Goal: Task Accomplishment & Management: Manage account settings

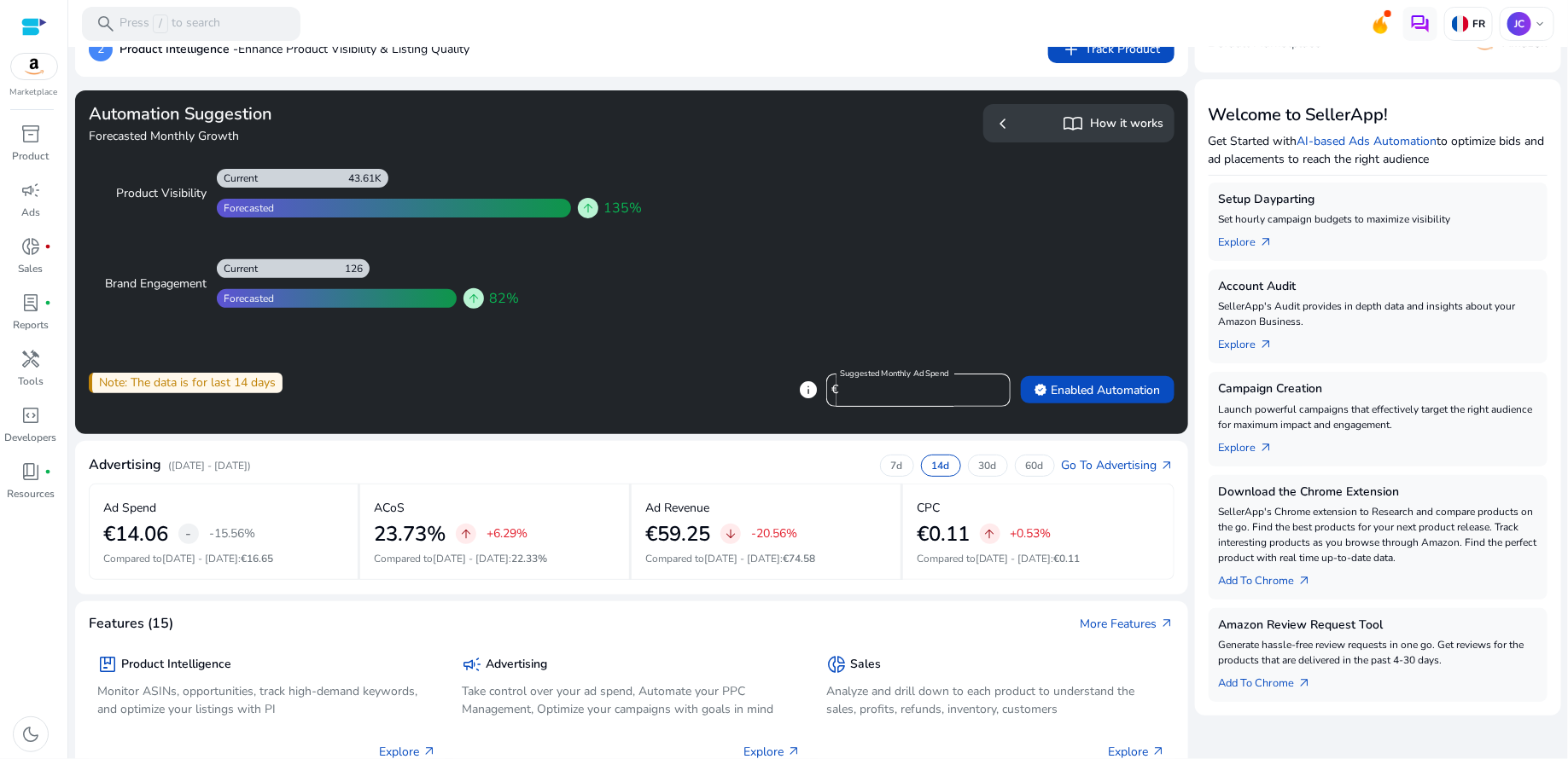
scroll to position [165, 0]
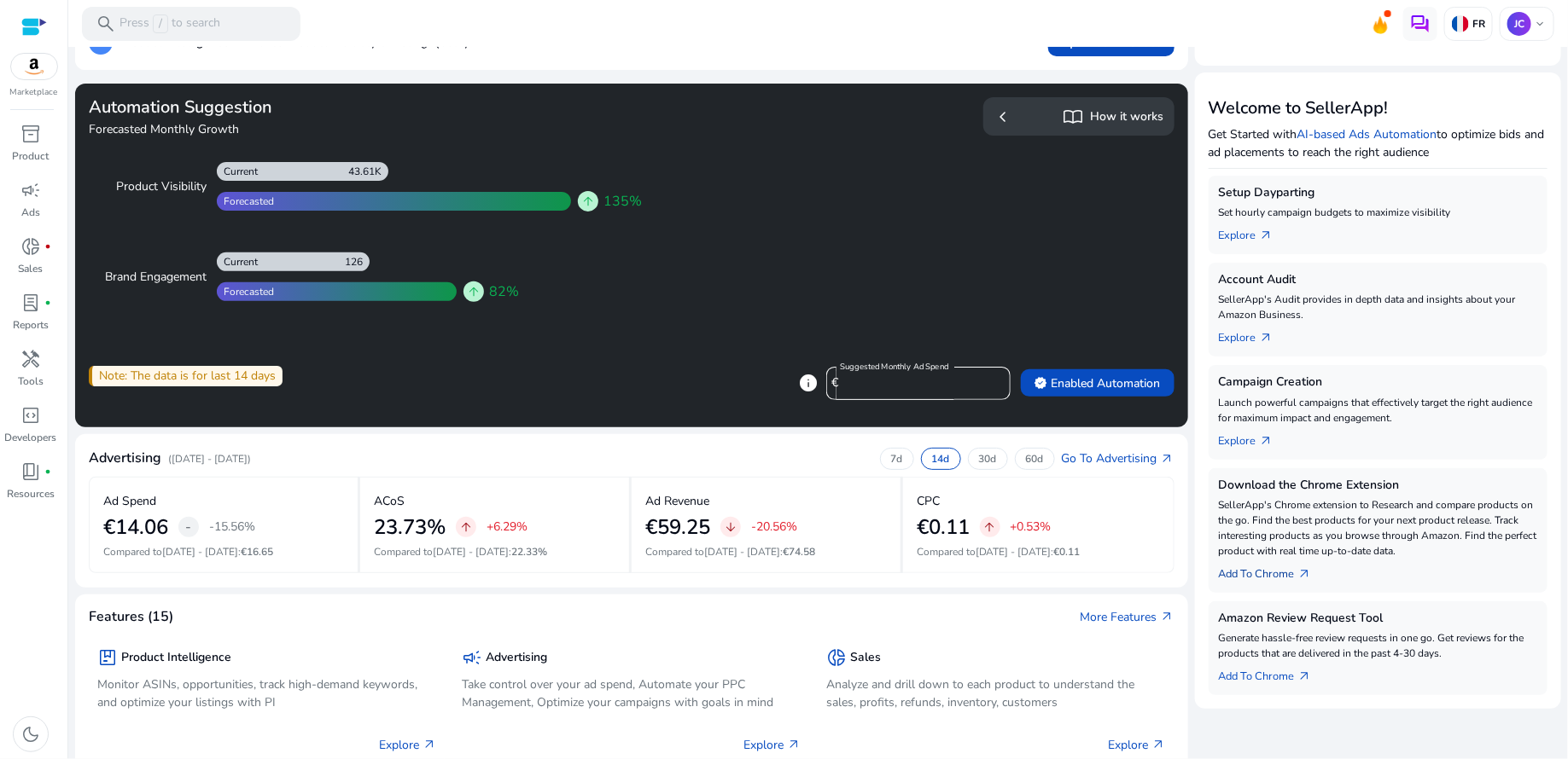
click at [1283, 576] on link "Add To Chrome arrow_outward" at bounding box center [1272, 570] width 107 height 24
click at [1277, 574] on link "Add To Chrome arrow_outward" at bounding box center [1272, 570] width 107 height 24
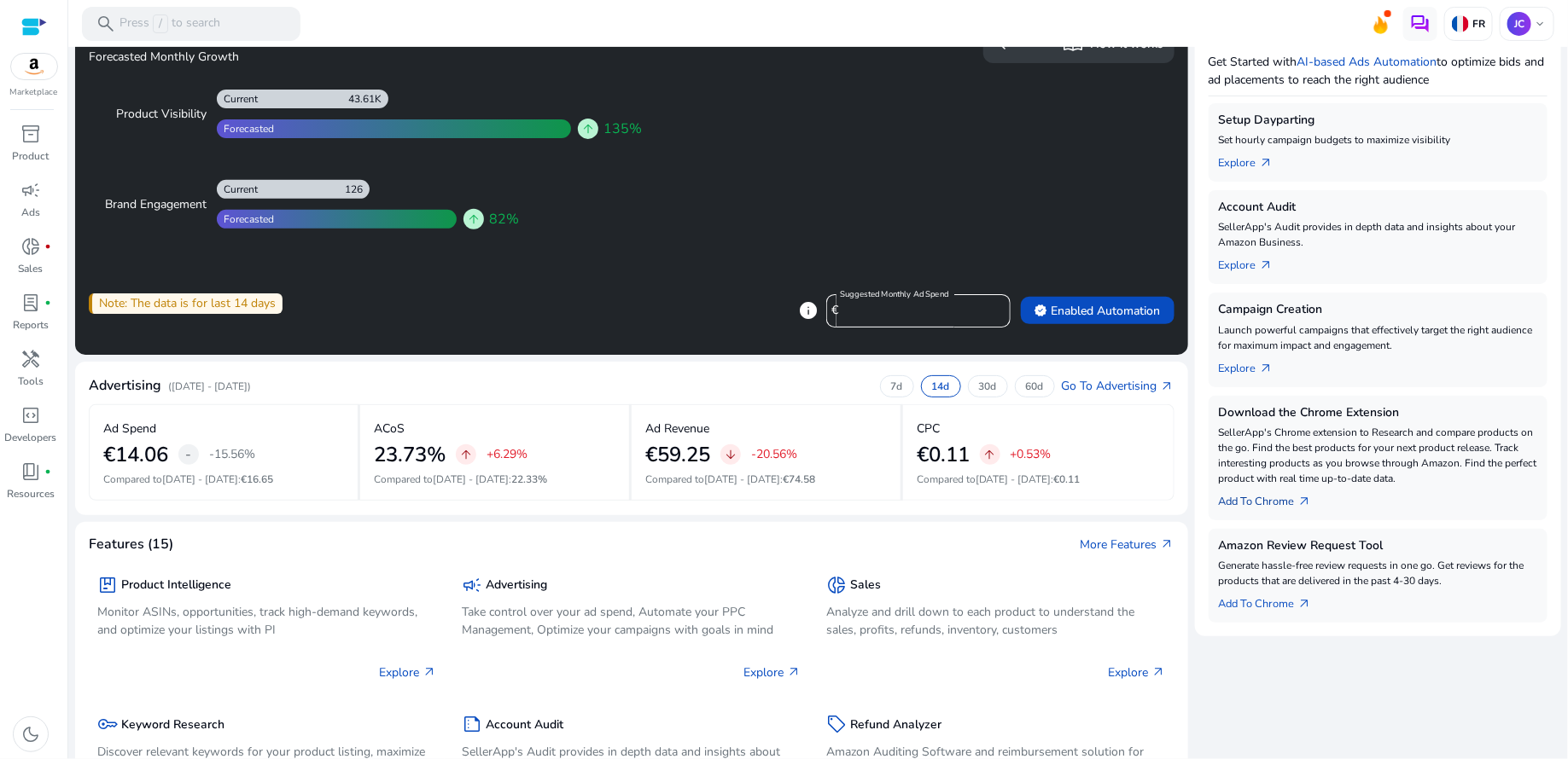
scroll to position [239, 0]
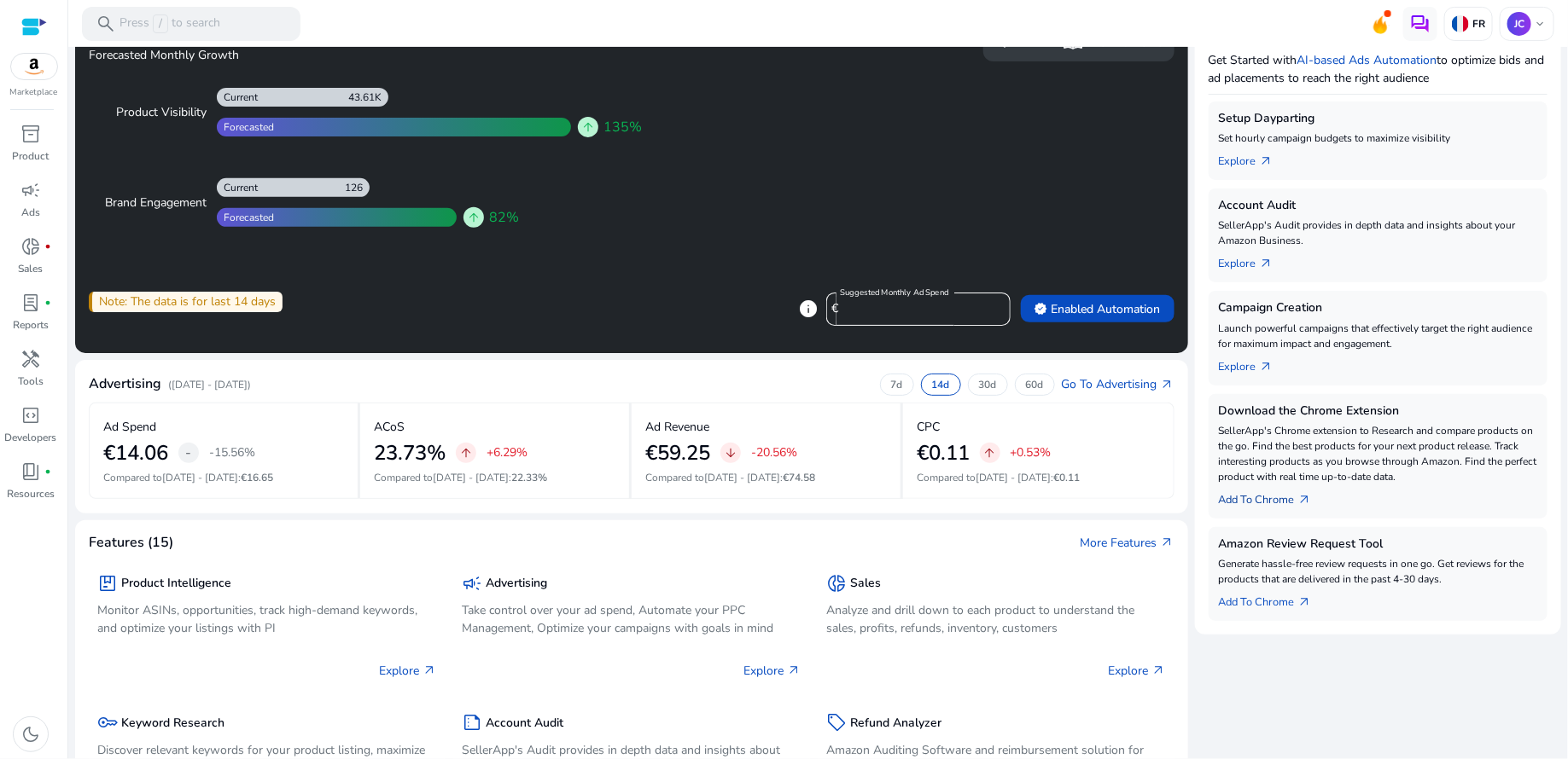
click at [1300, 497] on span "arrow_outward" at bounding box center [1305, 499] width 14 height 14
click at [1296, 451] on p "SellerApp's Chrome extension to Research and compare products on the go. Find t…" at bounding box center [1377, 453] width 318 height 61
click at [1314, 454] on p "SellerApp's Chrome extension to Research and compare products on the go. Find t…" at bounding box center [1377, 453] width 318 height 61
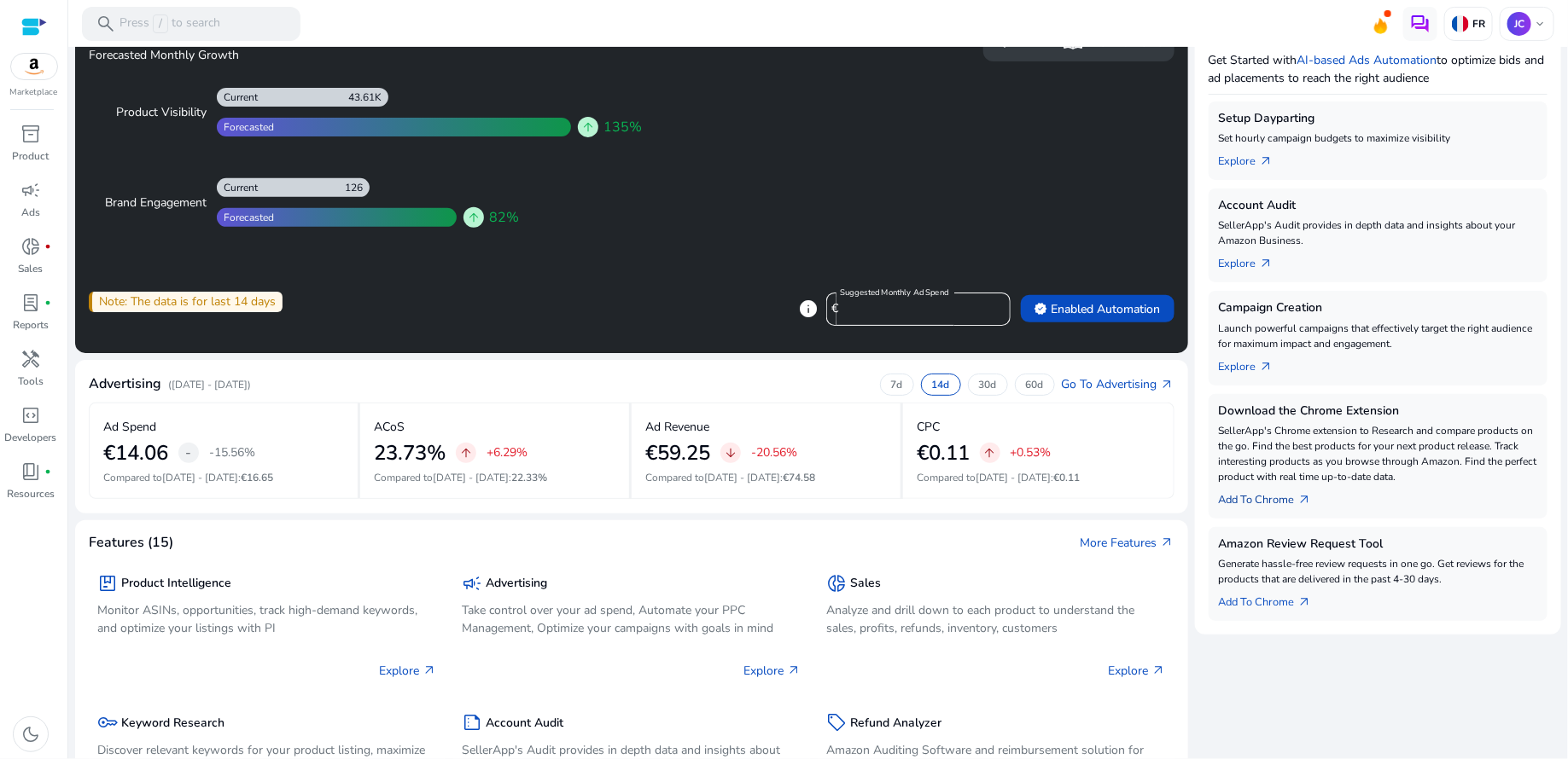
click at [1291, 497] on link "Add To Chrome arrow_outward" at bounding box center [1272, 497] width 107 height 24
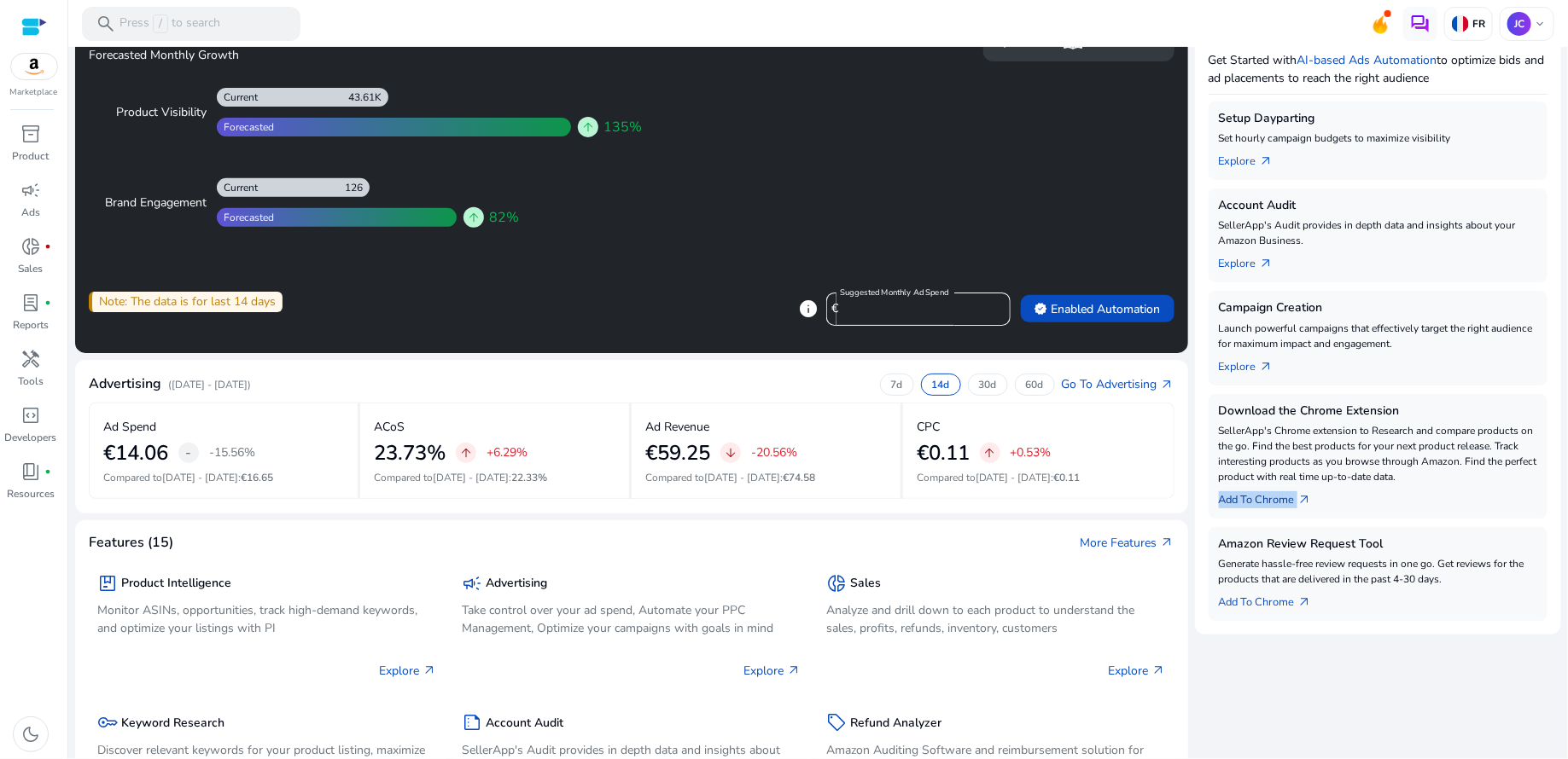
click at [1291, 497] on link "Add To Chrome arrow_outward" at bounding box center [1272, 497] width 107 height 24
click at [1247, 366] on link "Explore arrow_outward" at bounding box center [1253, 364] width 68 height 24
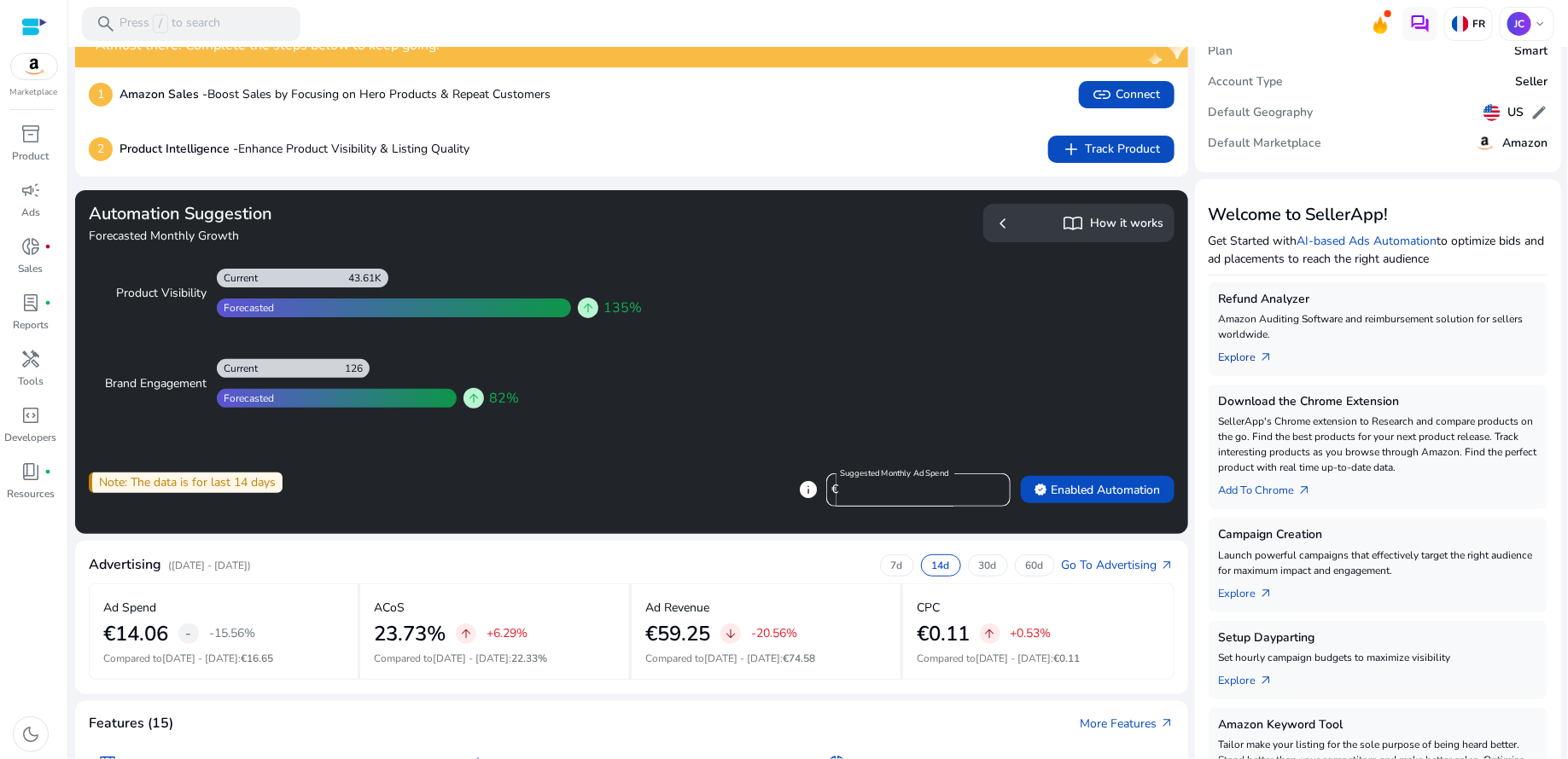
scroll to position [67, 0]
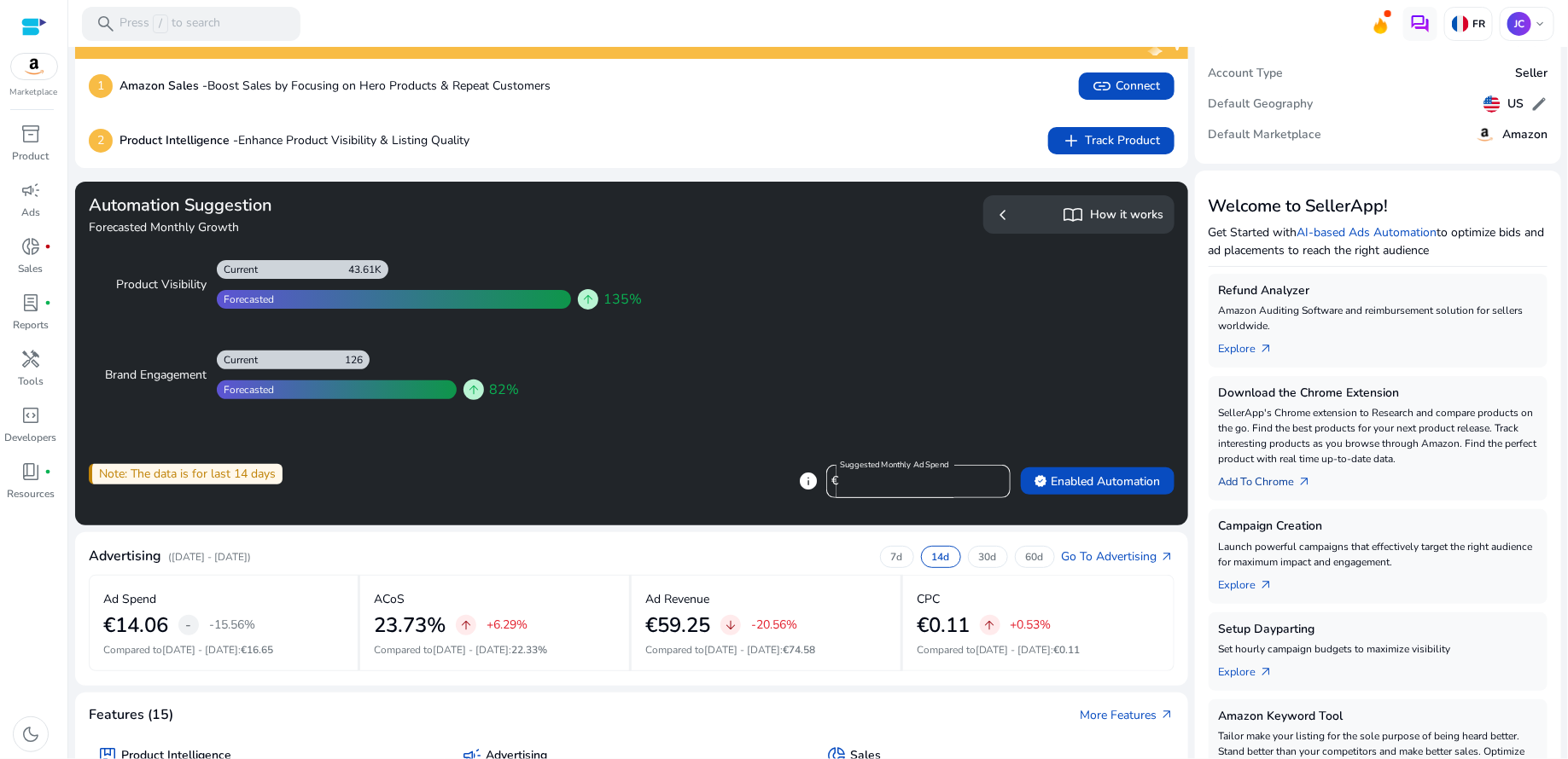
click at [1245, 479] on link "Add To Chrome arrow_outward" at bounding box center [1272, 478] width 107 height 24
click at [1291, 477] on link "Add To Chrome arrow_outward" at bounding box center [1272, 478] width 107 height 24
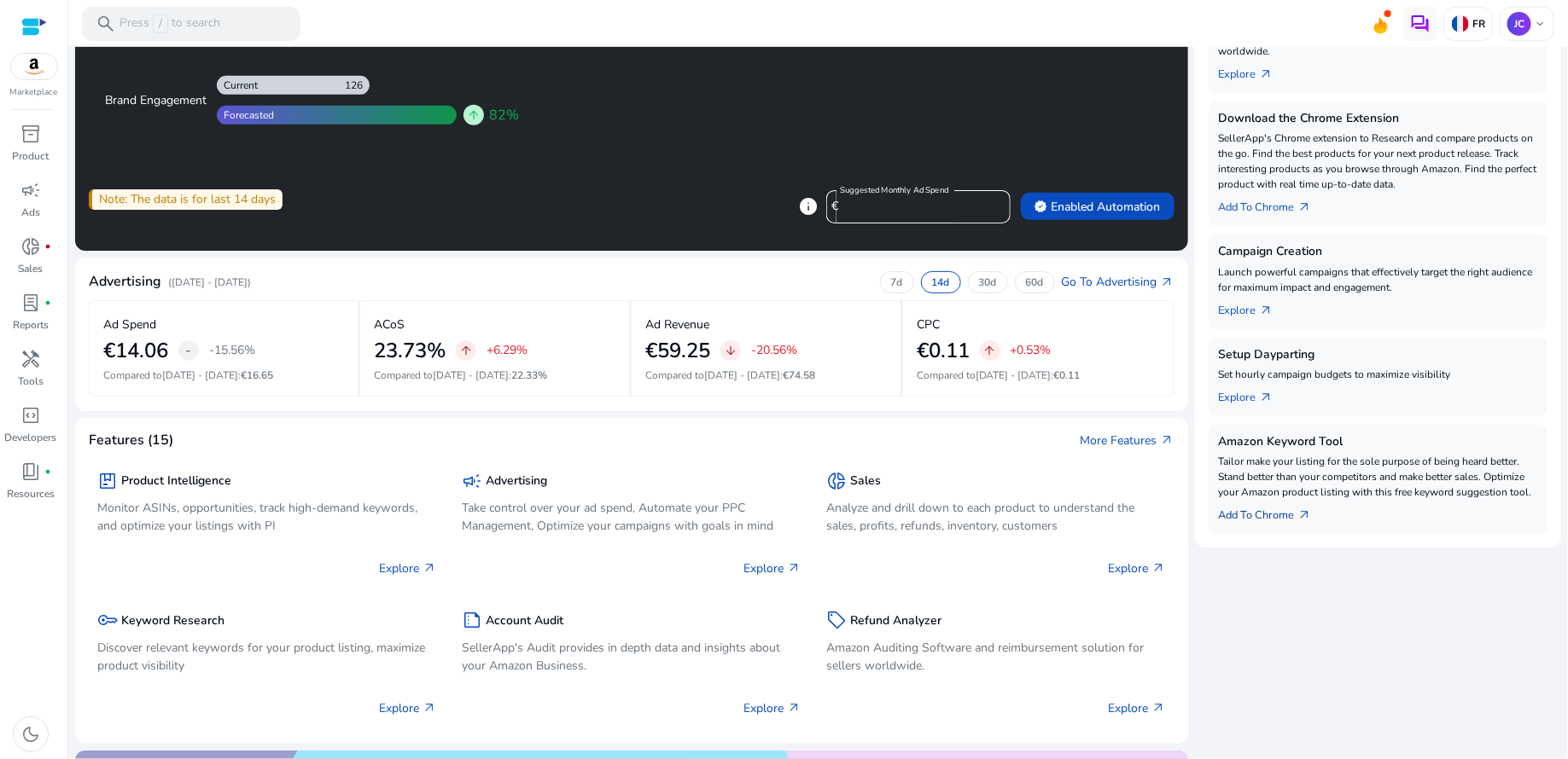
scroll to position [344, 0]
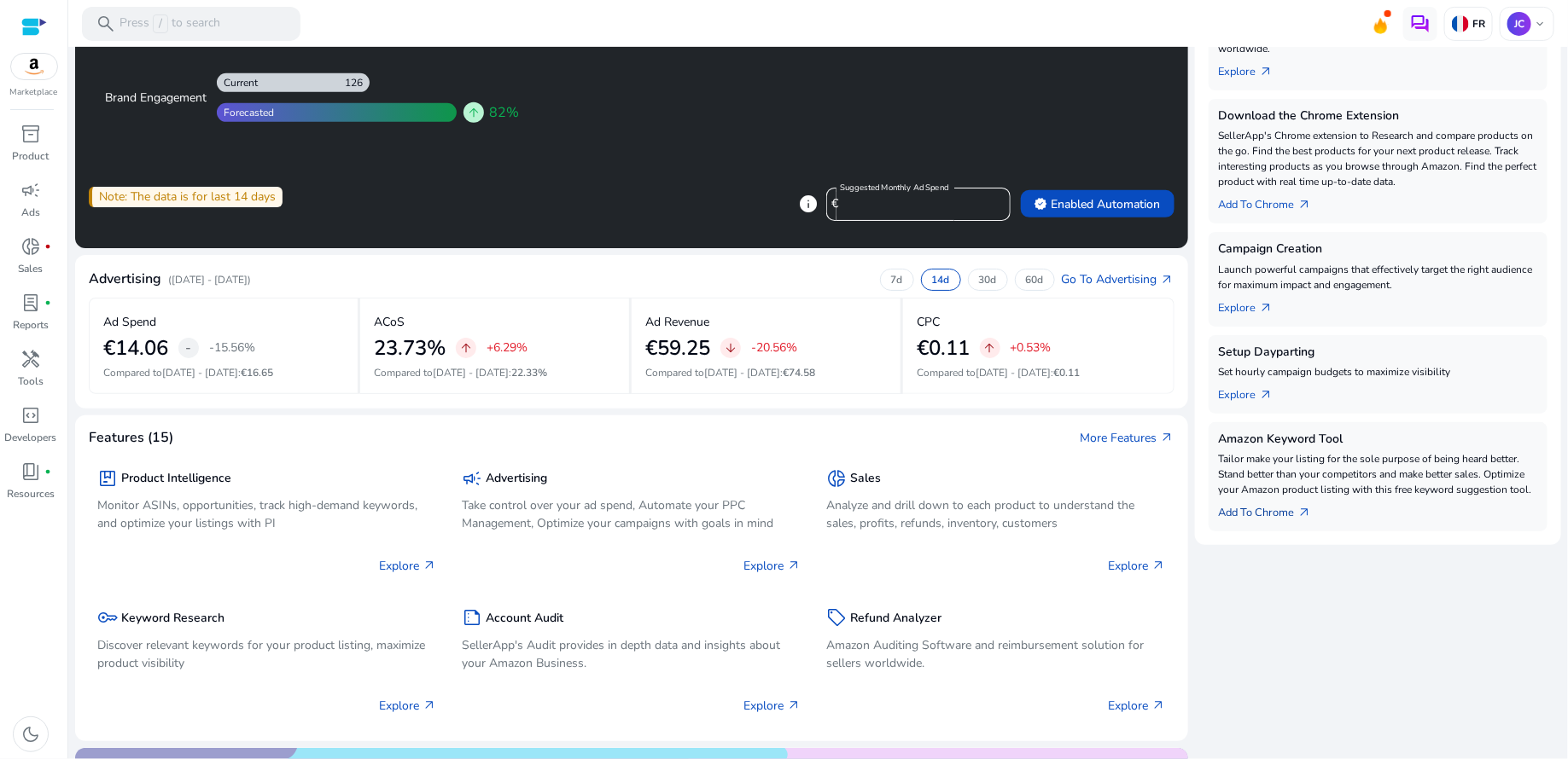
click at [1274, 515] on link "Add To Chrome arrow_outward" at bounding box center [1272, 509] width 107 height 24
click at [1298, 508] on span "arrow_outward" at bounding box center [1305, 512] width 14 height 14
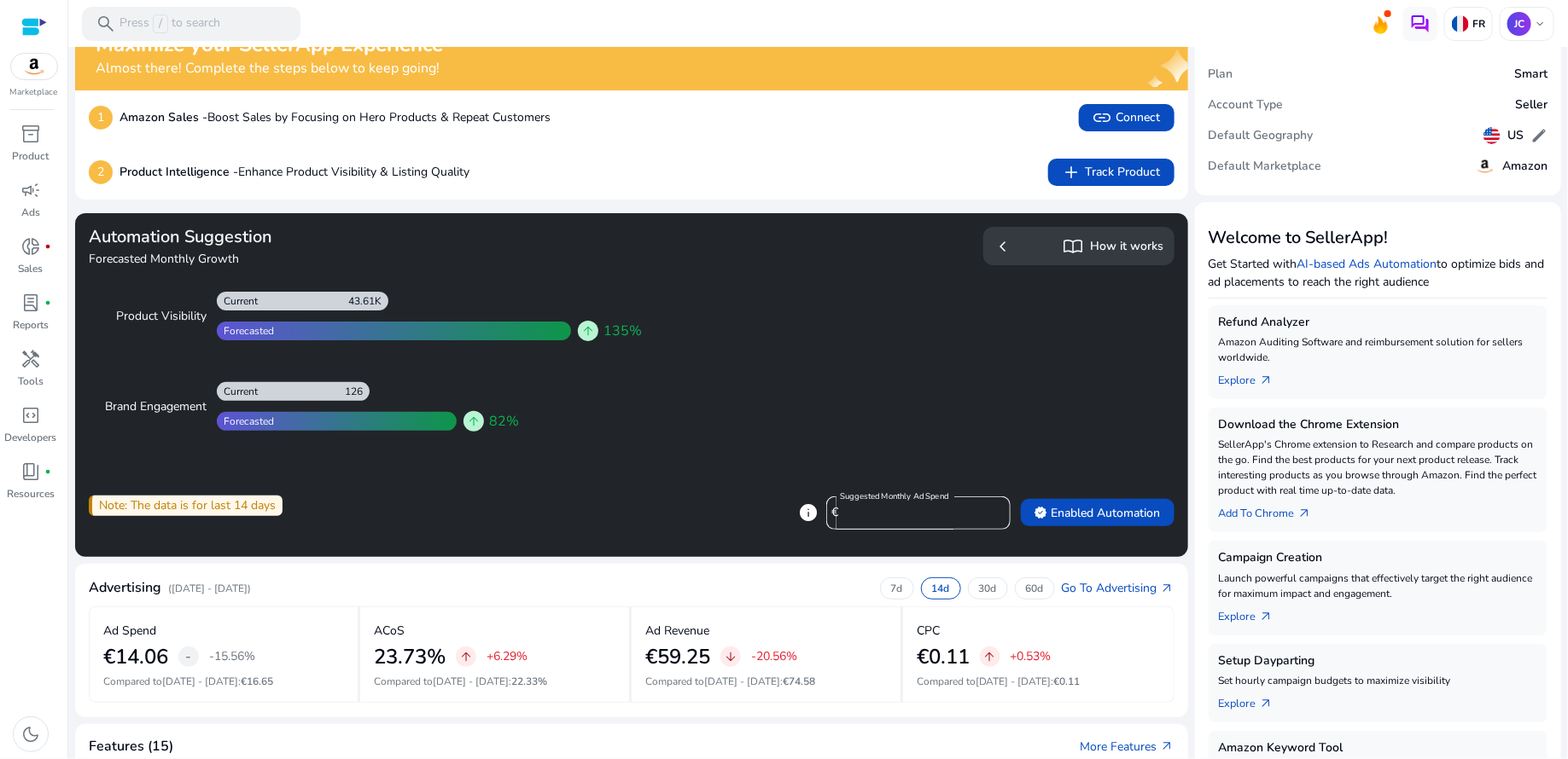
scroll to position [0, 0]
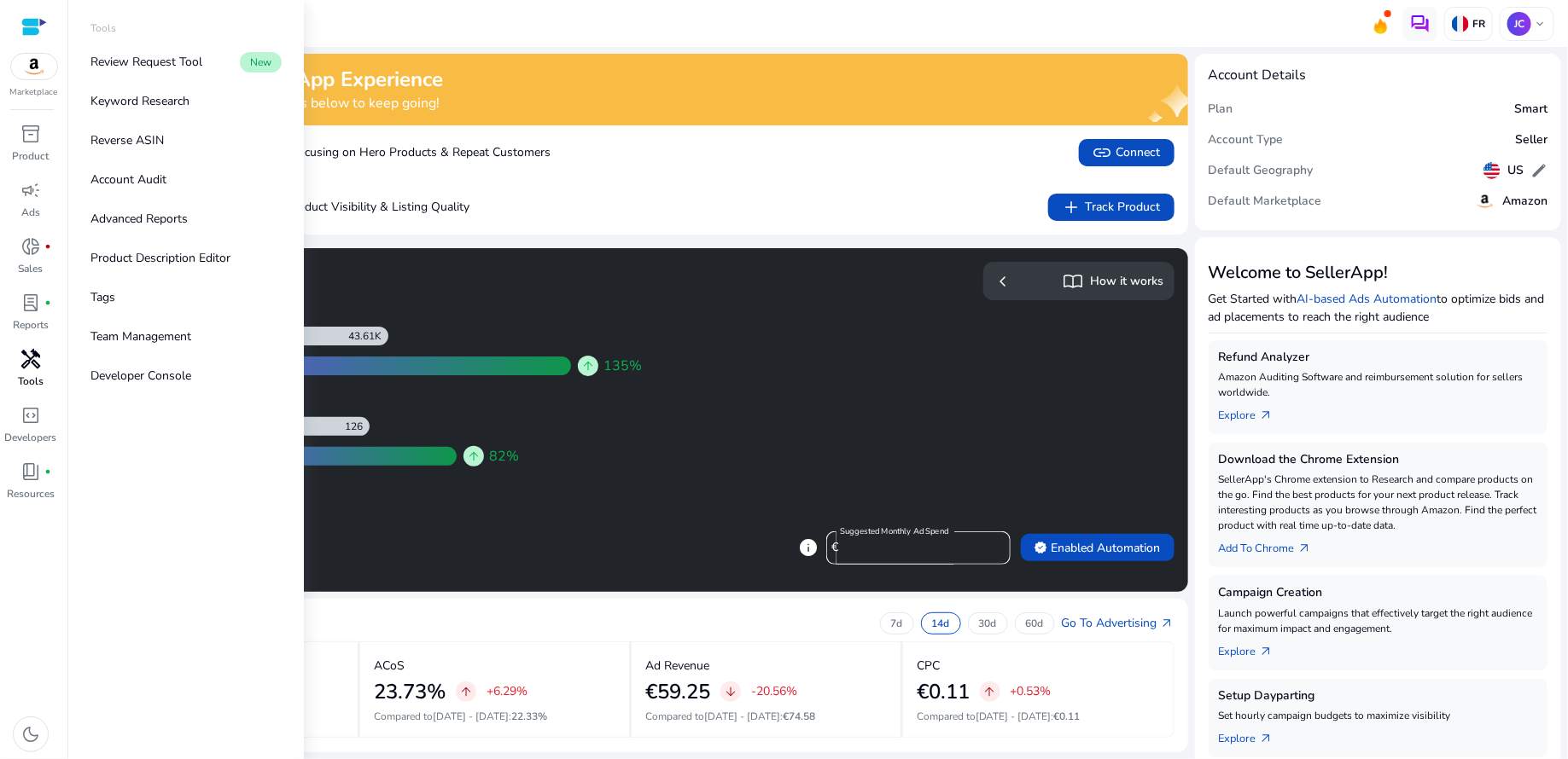
click at [37, 377] on p "Tools" at bounding box center [31, 381] width 26 height 15
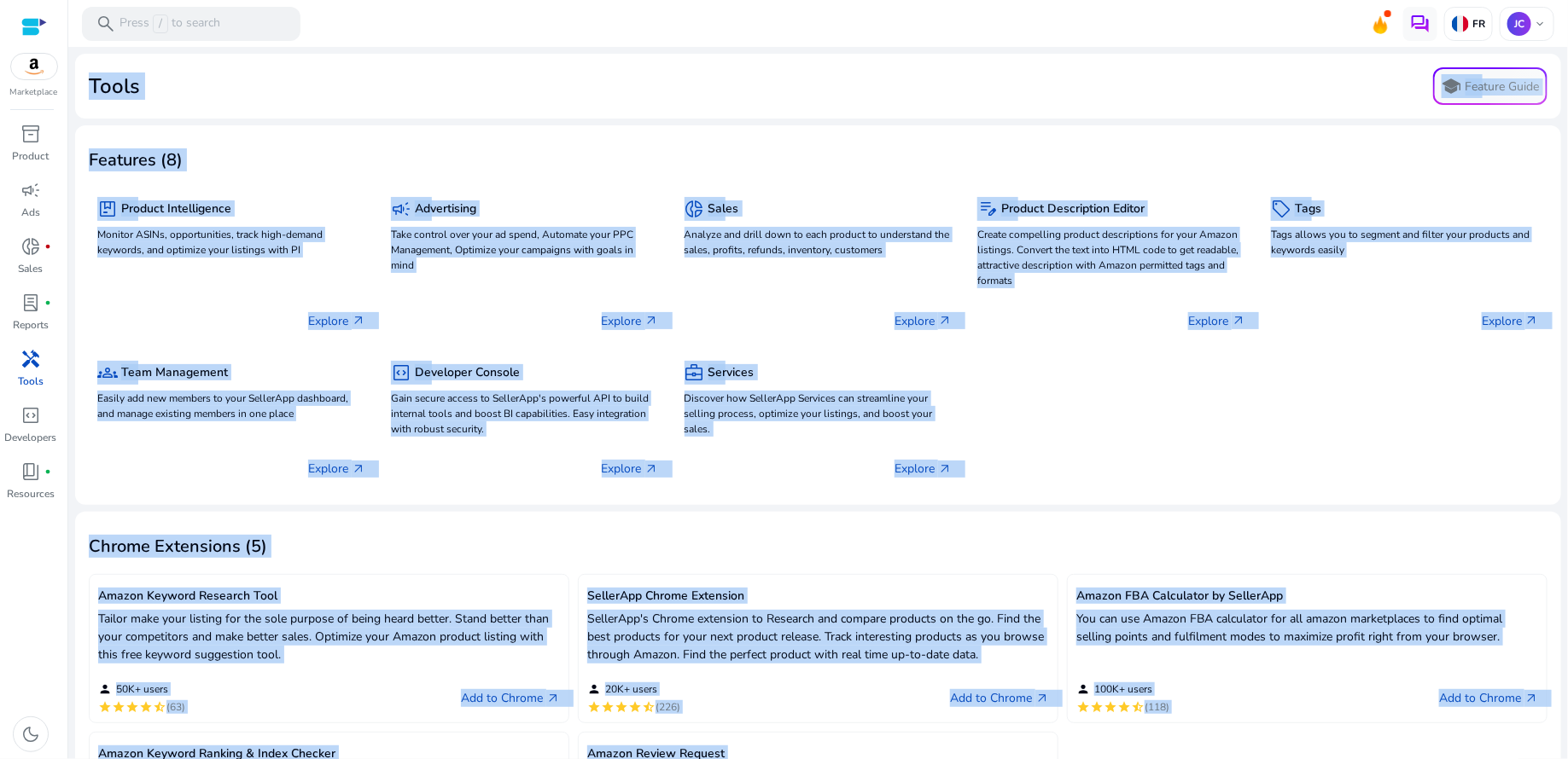
click at [805, 117] on mat-card "Tools school Feature Guide" at bounding box center [818, 86] width 1486 height 65
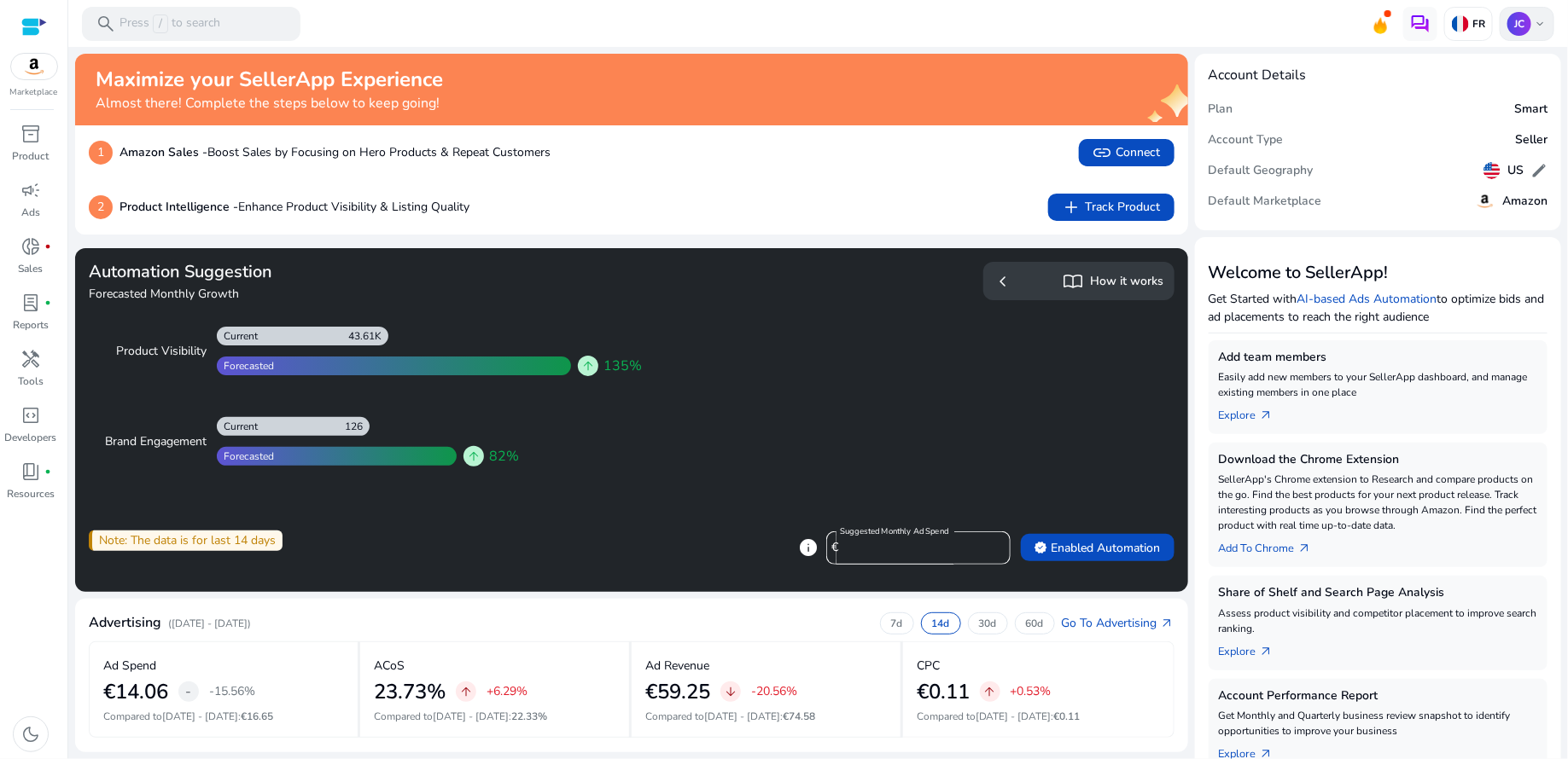
click at [1517, 26] on p "JC" at bounding box center [1520, 24] width 24 height 24
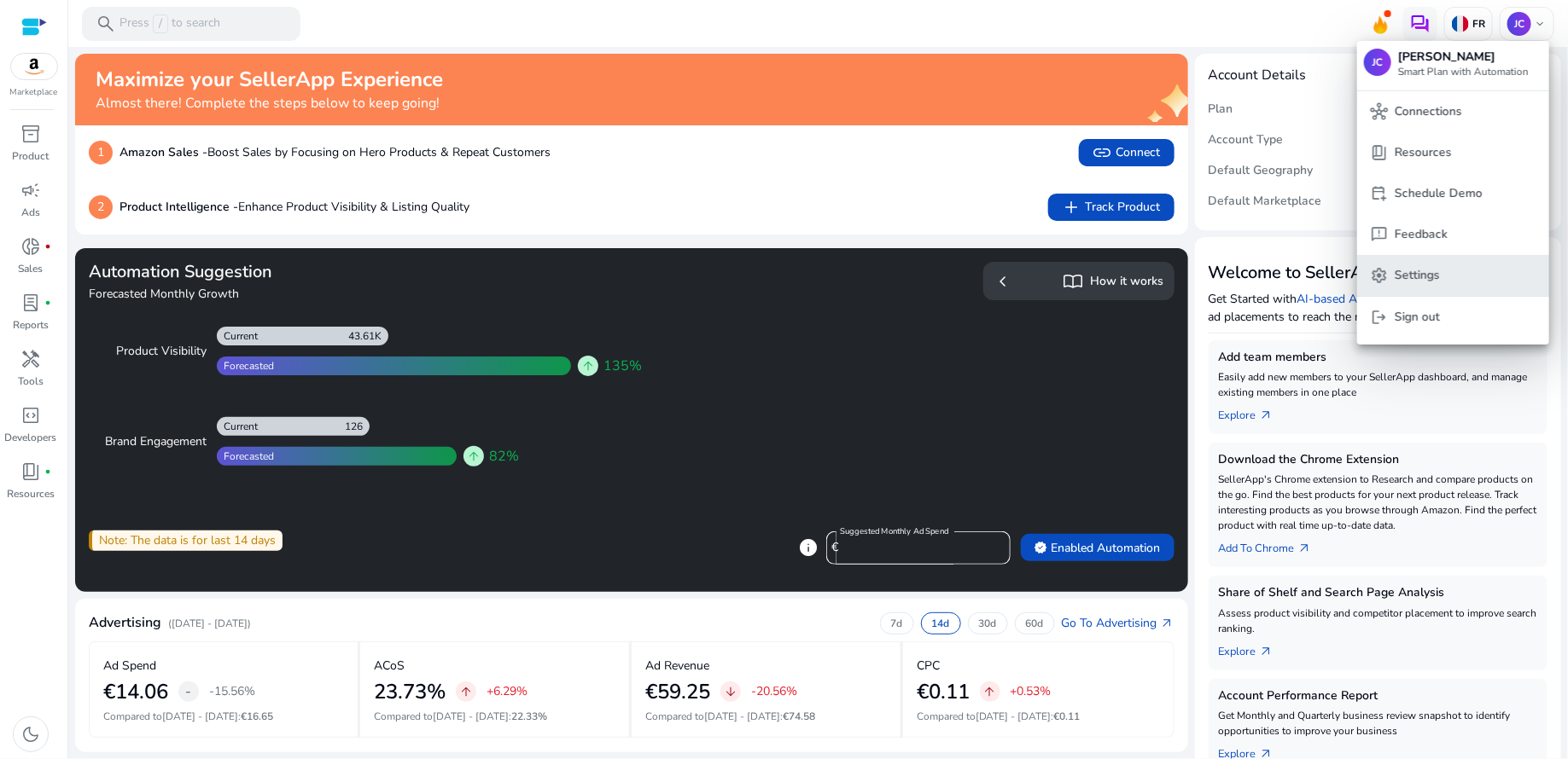
click at [1449, 266] on span "settings Settings" at bounding box center [1453, 275] width 165 height 19
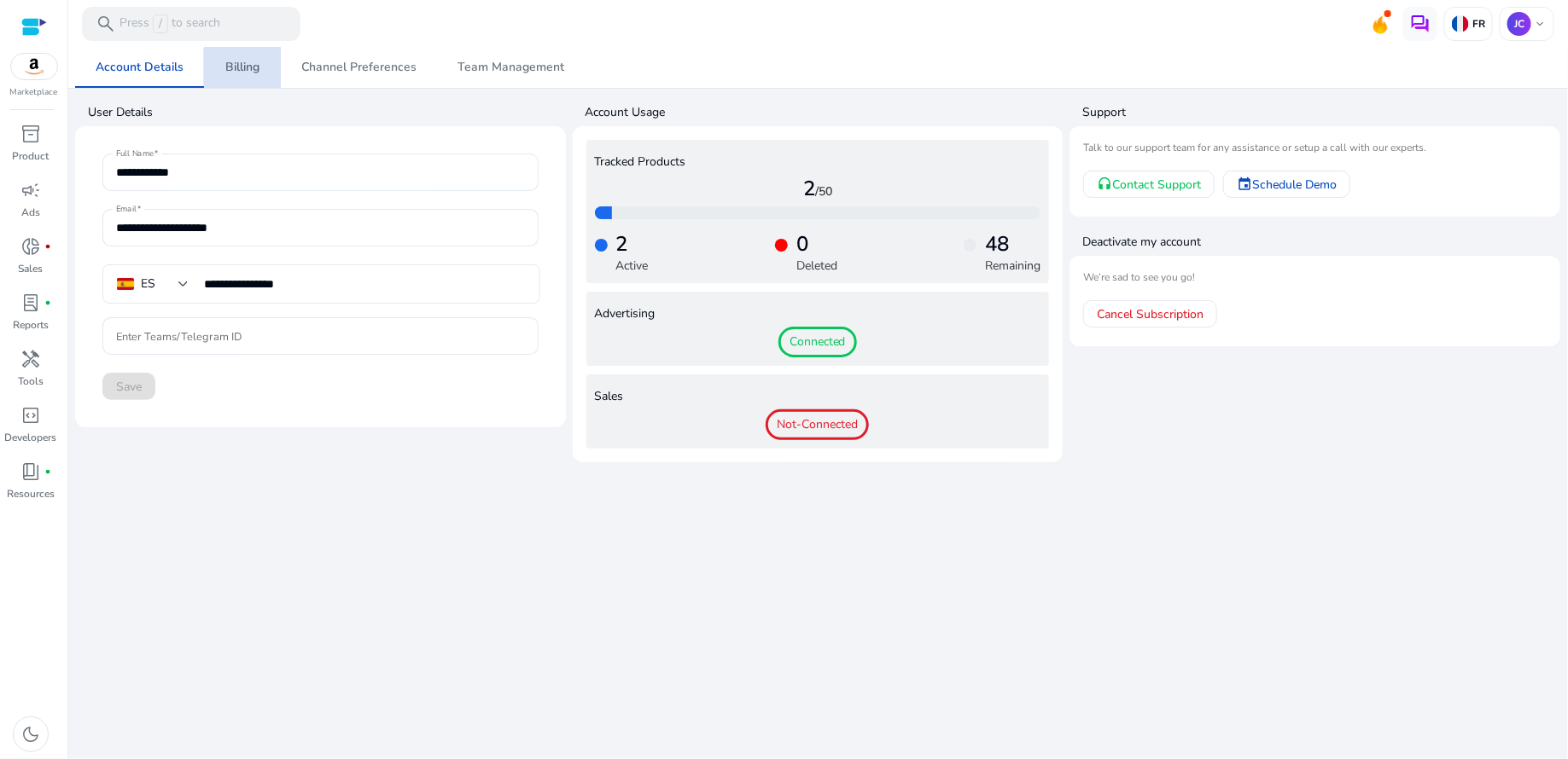
click at [254, 73] on span "Billing" at bounding box center [242, 67] width 34 height 12
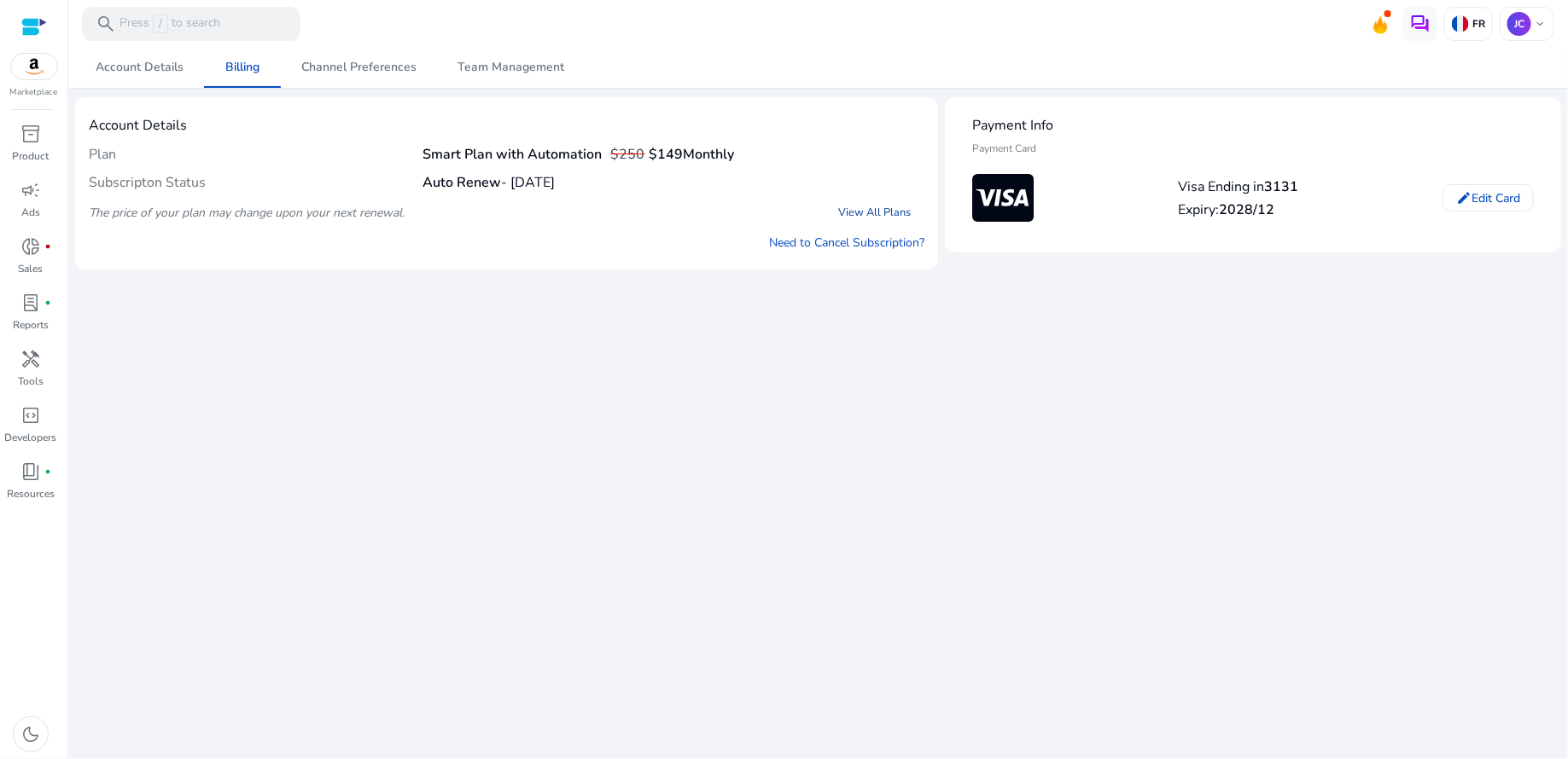
click at [863, 208] on link "View All Plans" at bounding box center [874, 212] width 100 height 31
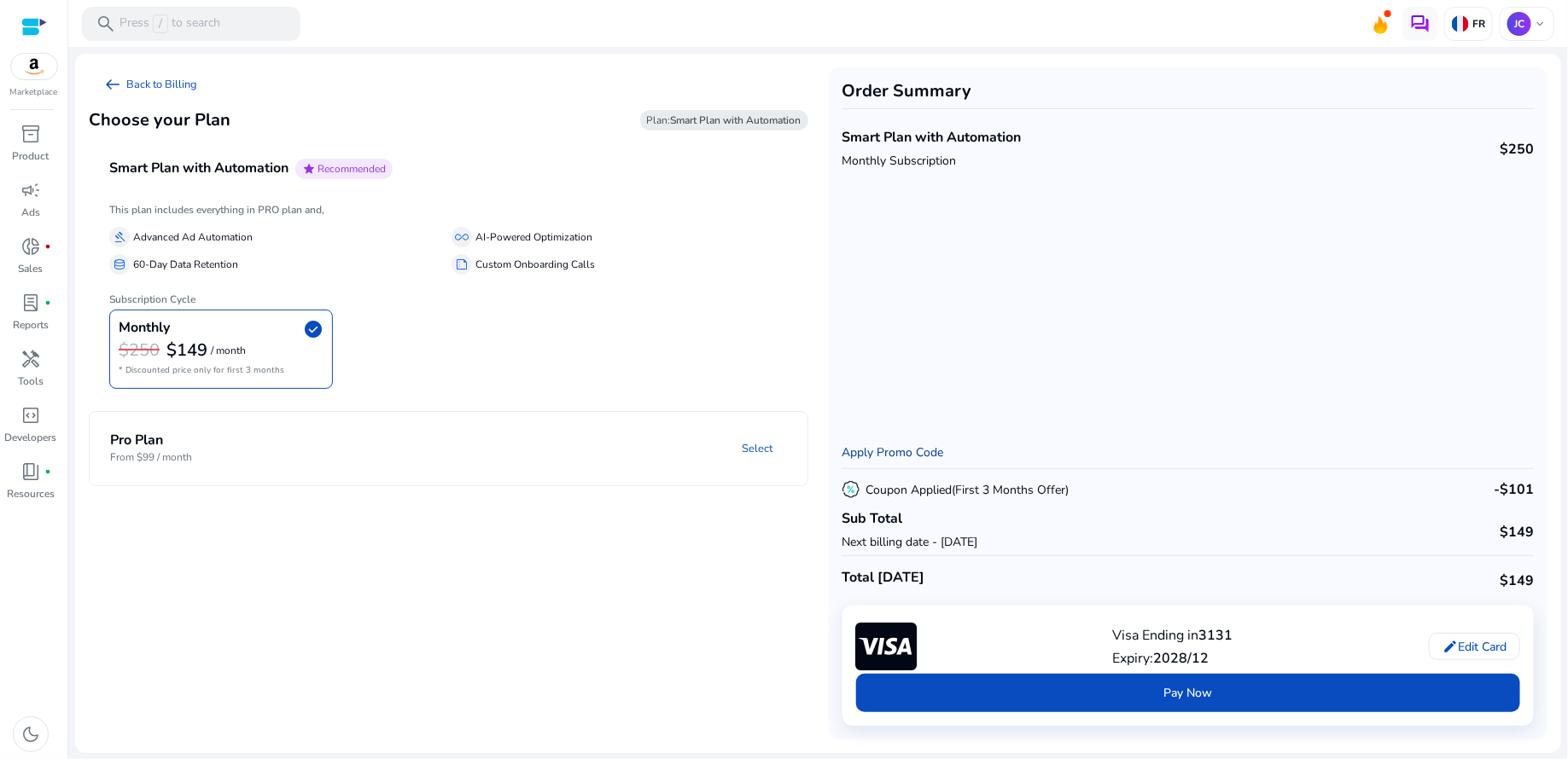
click at [921, 455] on link "Apply Promo Code" at bounding box center [892, 453] width 101 height 16
click at [26, 26] on div at bounding box center [34, 27] width 26 height 20
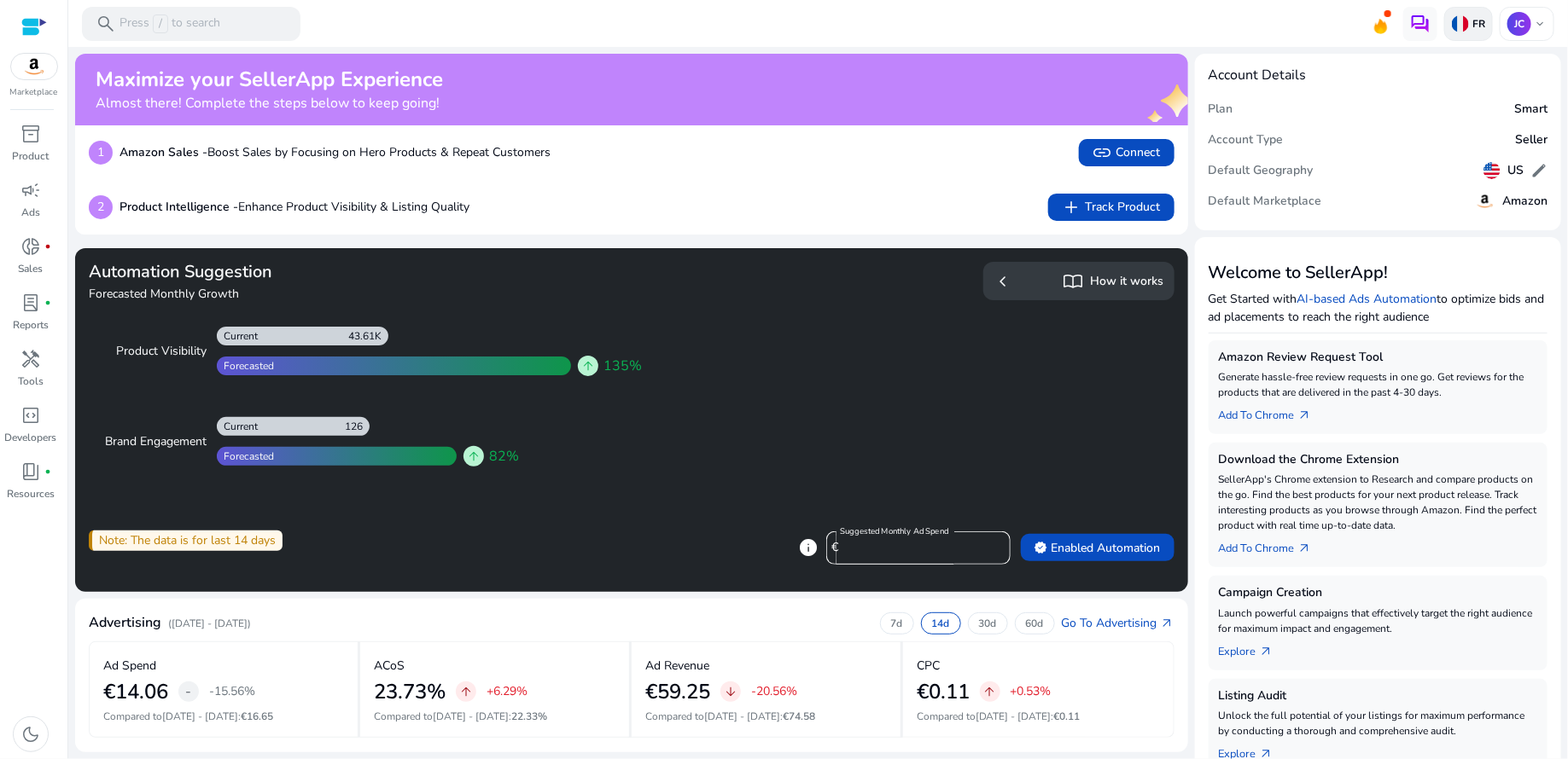
click at [1452, 25] on img at bounding box center [1460, 24] width 17 height 17
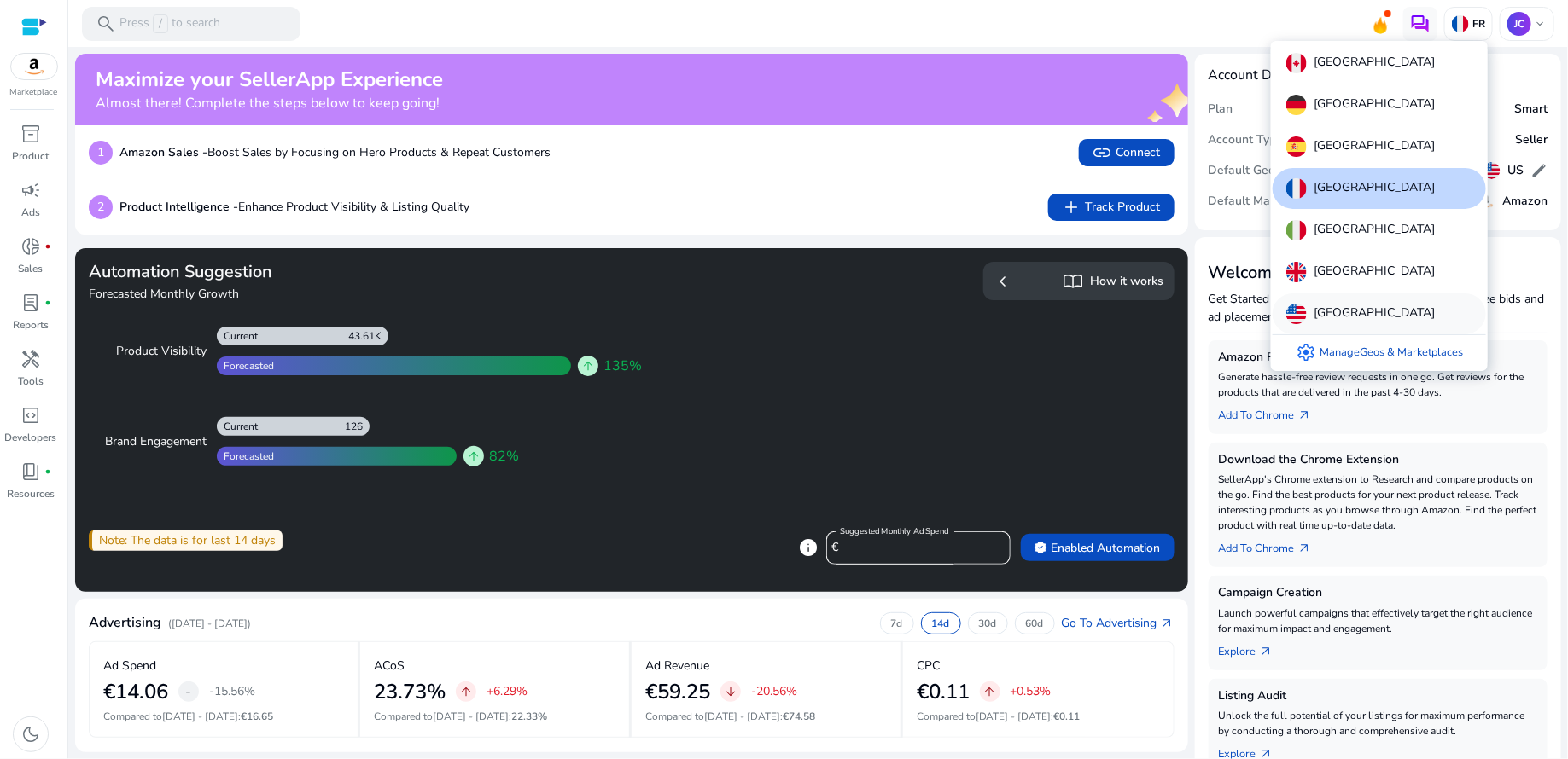
click at [1336, 314] on p "[GEOGRAPHIC_DATA]" at bounding box center [1374, 313] width 121 height 20
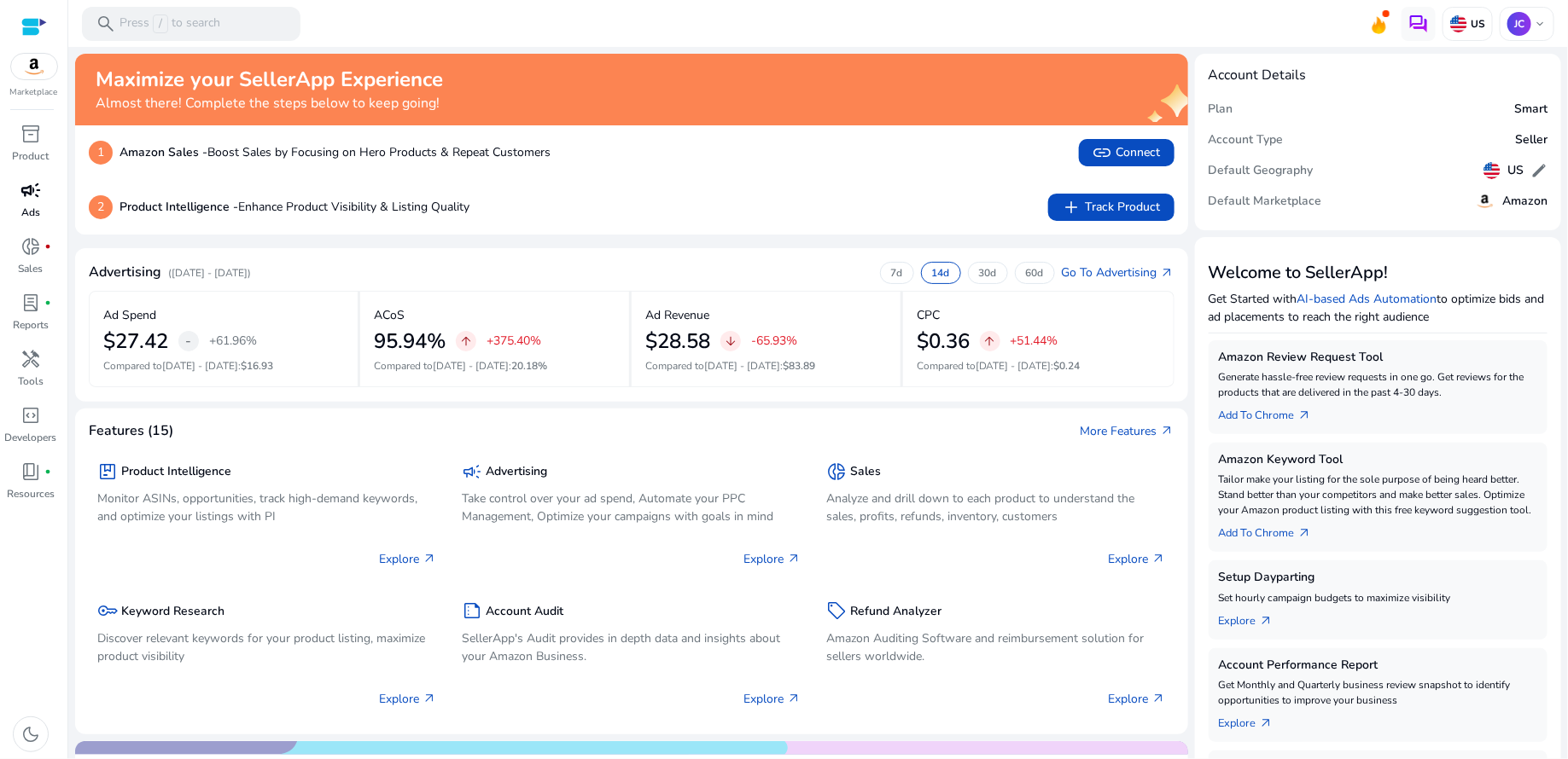
click at [34, 203] on div "campaign" at bounding box center [30, 190] width 47 height 27
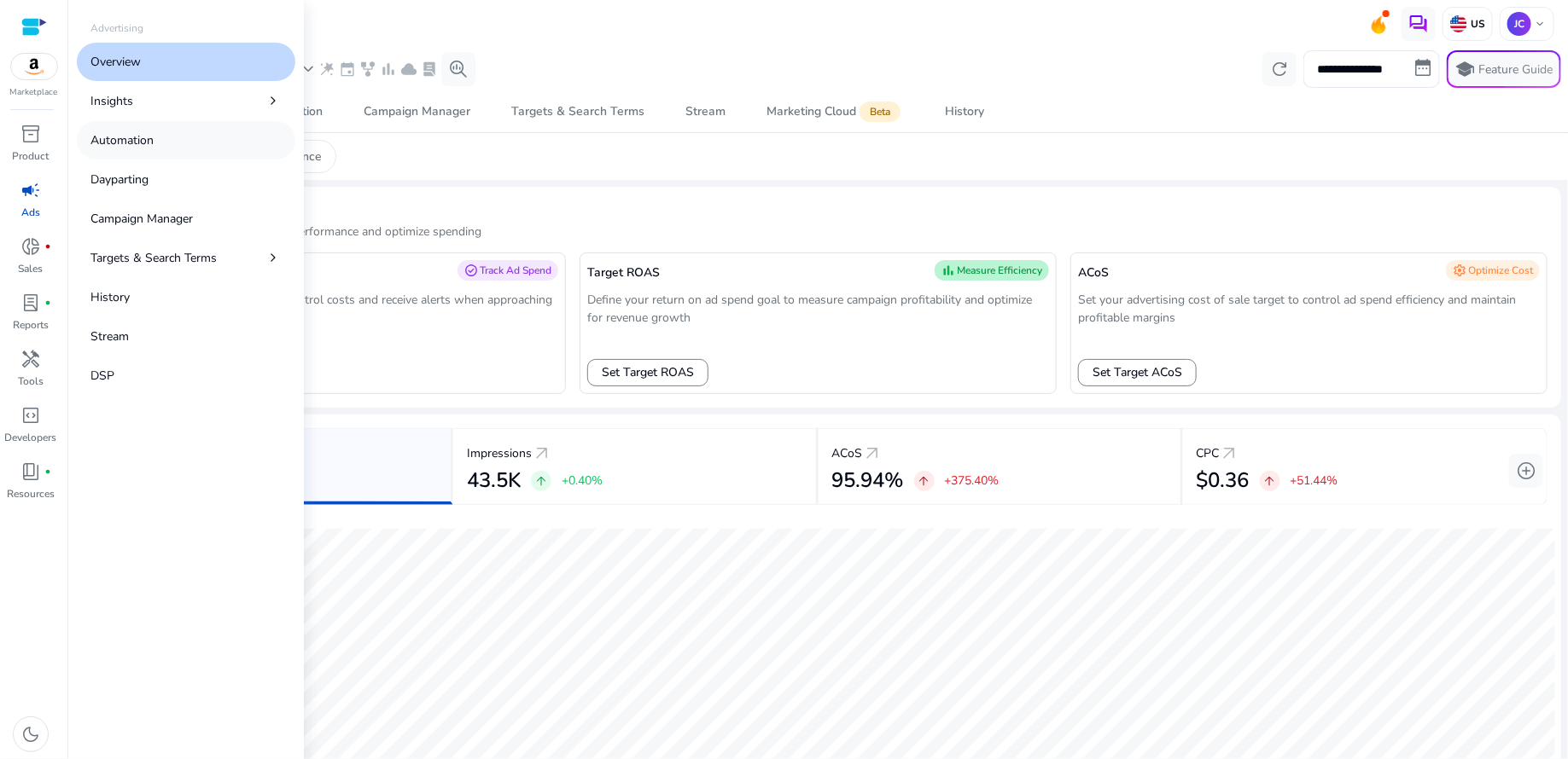
click at [151, 148] on p "Automation" at bounding box center [121, 140] width 63 height 18
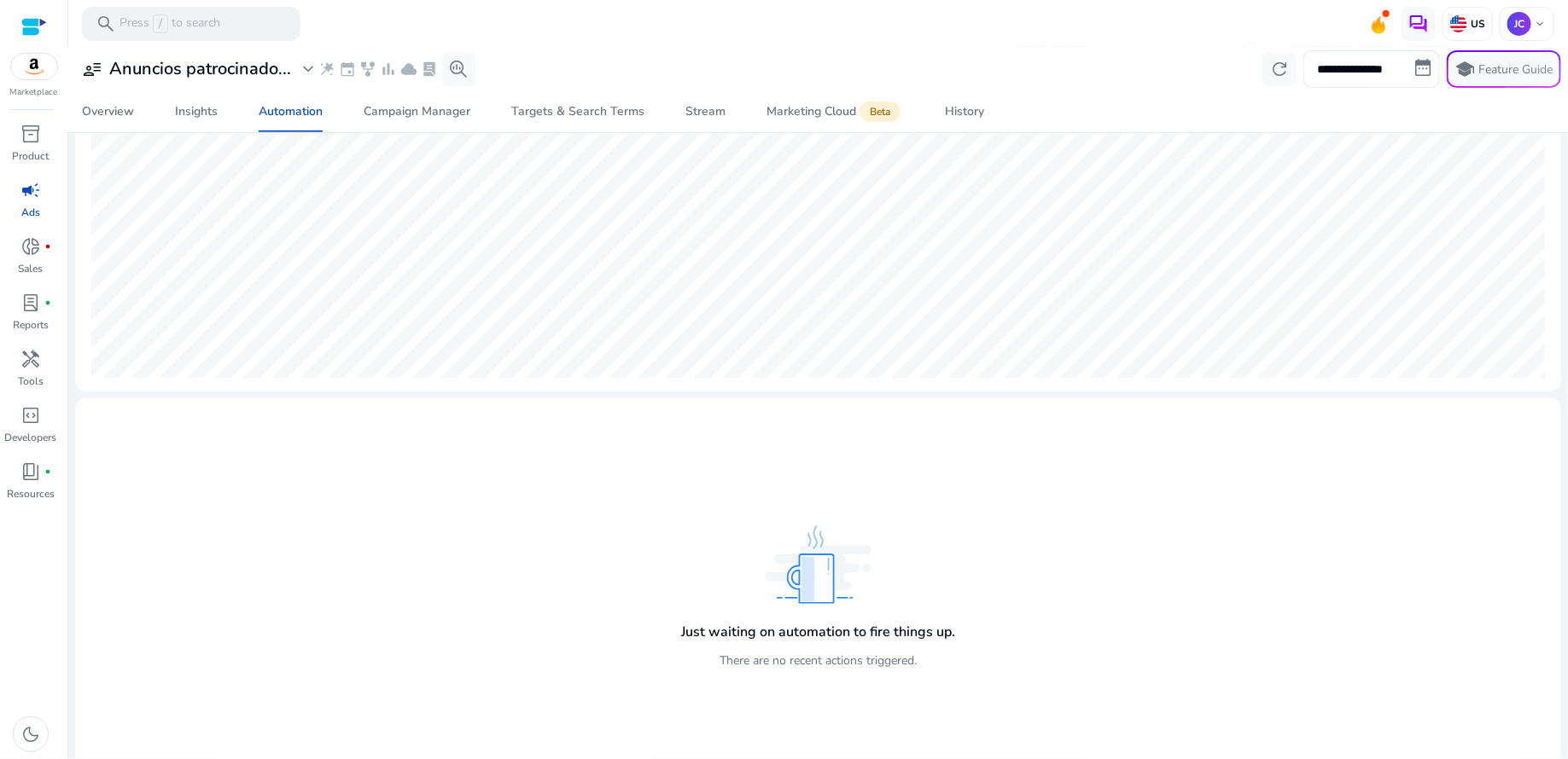
scroll to position [300, 0]
